Goal: Download file/media

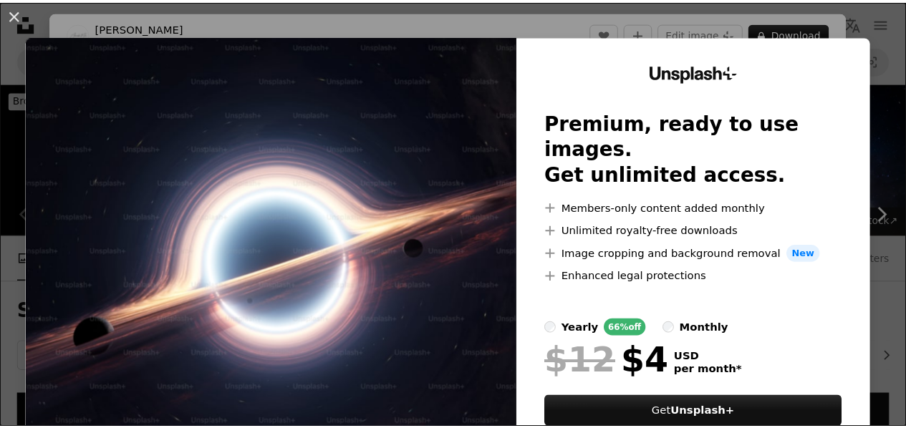
scroll to position [287, 0]
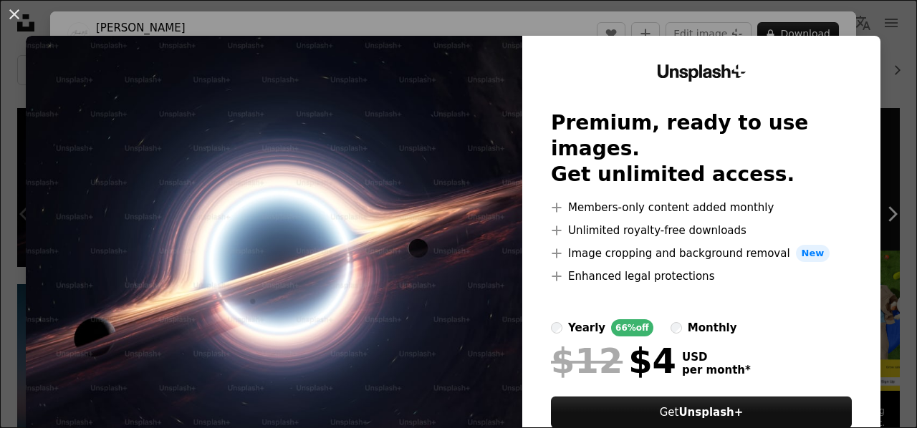
click at [884, 22] on div "An X shape Unsplash+ Premium, ready to use images. Get unlimited access. A plus…" at bounding box center [458, 214] width 917 height 428
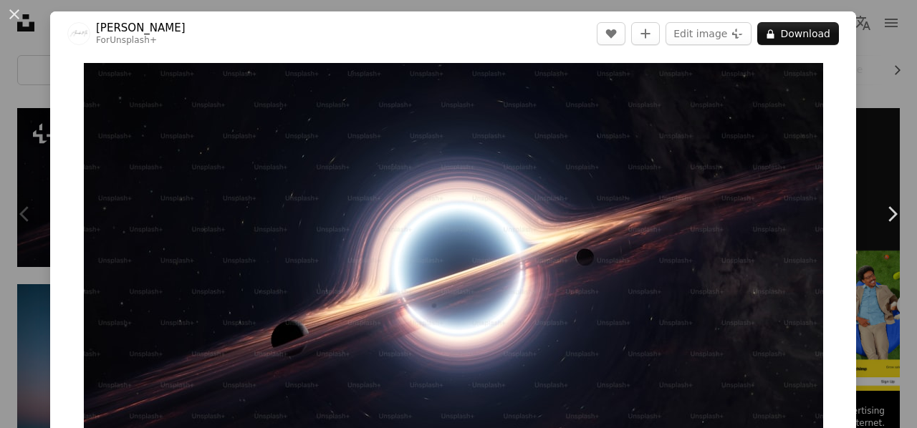
click at [882, 24] on div "An X shape Chevron left Chevron right Alexander Mils For Unsplash+ A heart A pl…" at bounding box center [458, 214] width 917 height 428
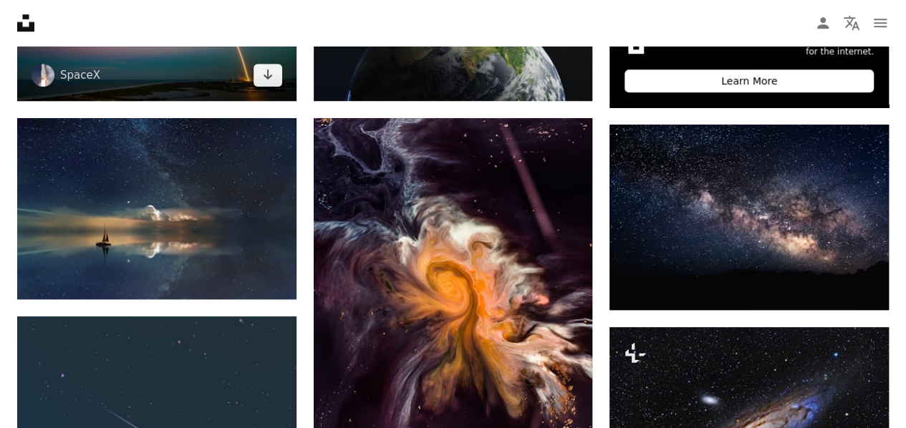
scroll to position [716, 0]
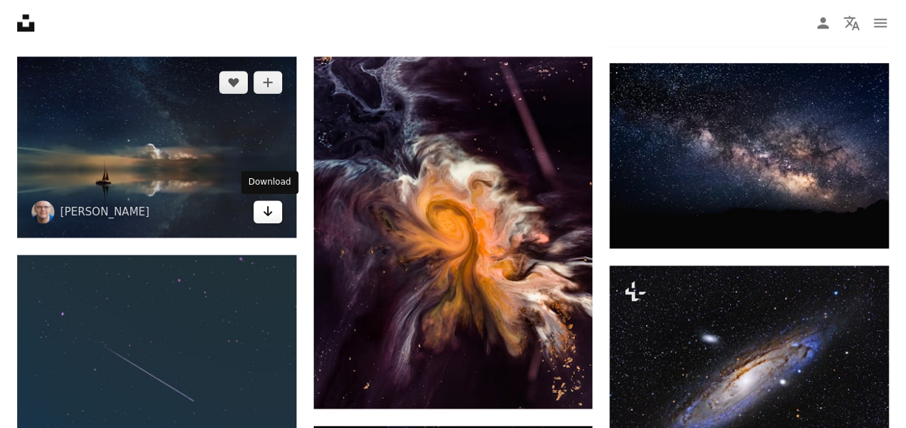
click at [267, 221] on link "Arrow pointing down" at bounding box center [268, 212] width 29 height 23
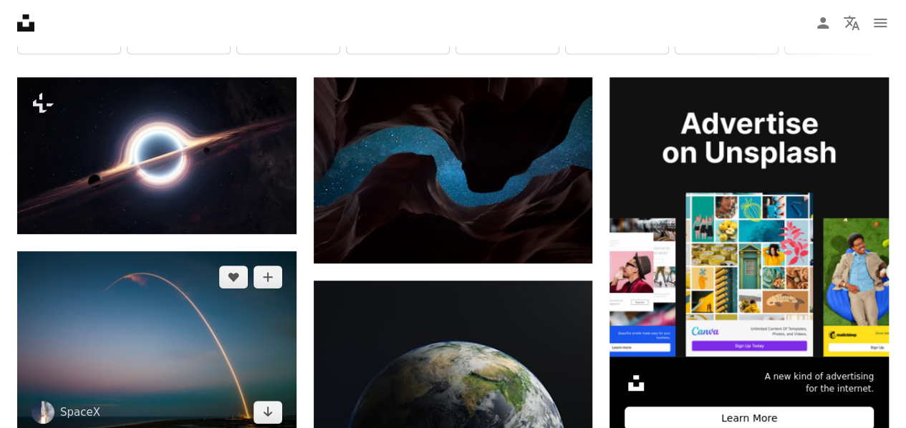
scroll to position [143, 0]
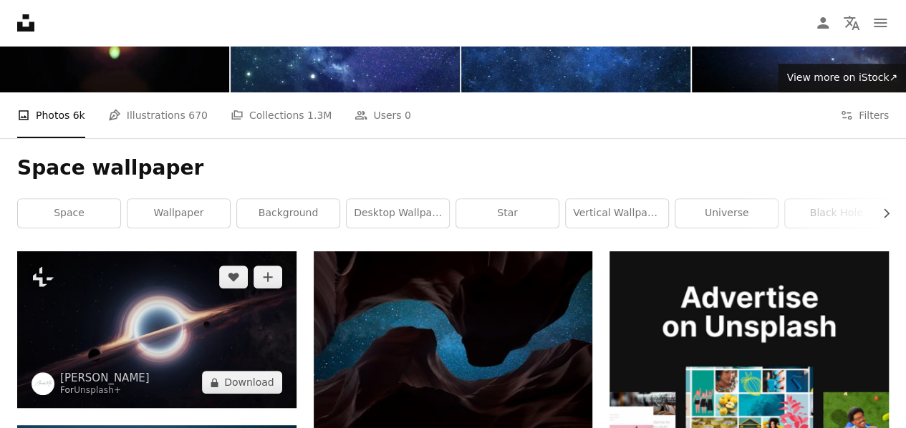
click at [208, 362] on img at bounding box center [156, 329] width 279 height 157
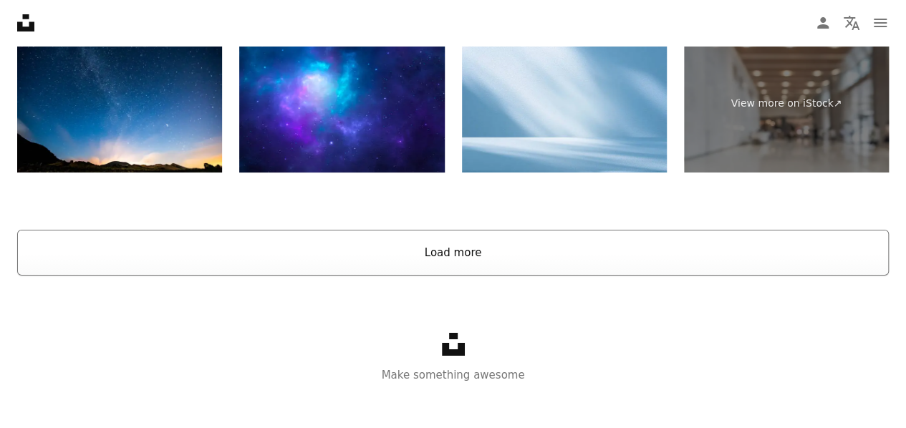
click at [288, 265] on button "Load more" at bounding box center [453, 253] width 872 height 46
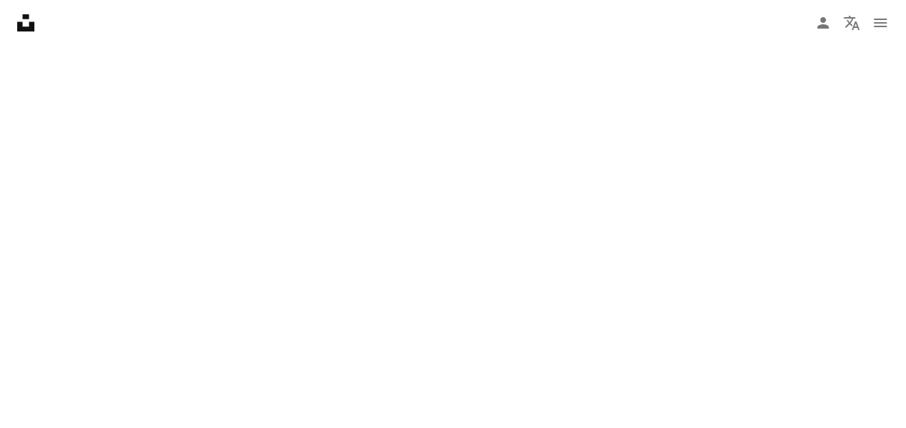
scroll to position [2651, 0]
